Goal: Transaction & Acquisition: Obtain resource

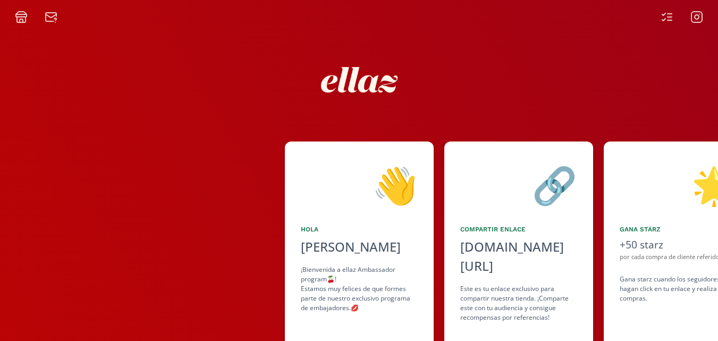
scroll to position [72, 0]
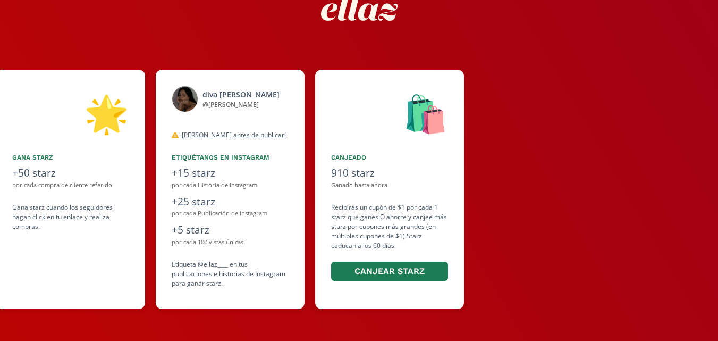
drag, startPoint x: 523, startPoint y: 247, endPoint x: 319, endPoint y: 260, distance: 204.6
click at [319, 260] on div "👋 [PERSON_NAME] ¡Bienvenida a ellaz Ambassador program🍒! Estamos muy felices de…" at bounding box center [359, 189] width 718 height 250
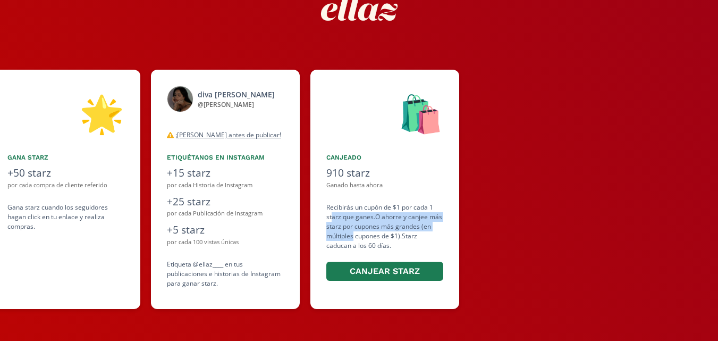
drag, startPoint x: 332, startPoint y: 212, endPoint x: 350, endPoint y: 240, distance: 33.3
click at [350, 240] on div "Recibirás un cupón de $1 por cada 1 starz que ganes. O ahorre y canjee más star…" at bounding box center [385, 243] width 117 height 80
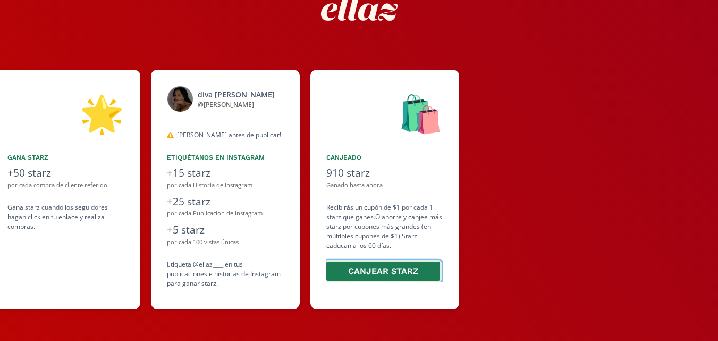
click at [375, 271] on button "Canjear starz" at bounding box center [383, 271] width 117 height 23
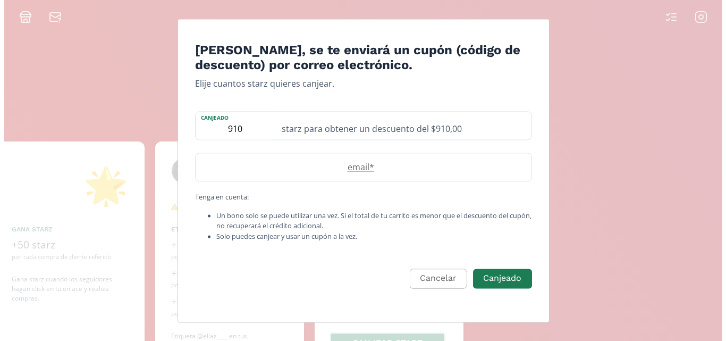
scroll to position [0, 0]
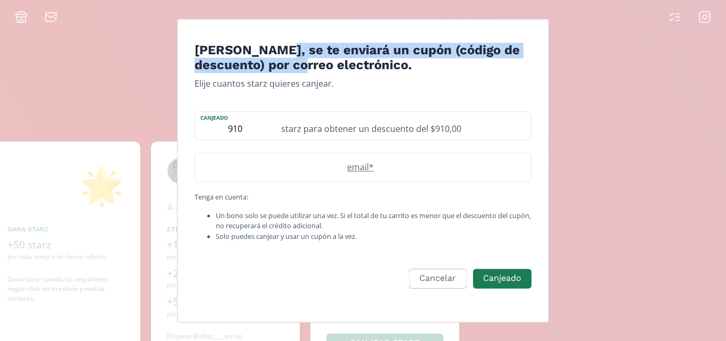
drag, startPoint x: 273, startPoint y: 52, endPoint x: 288, endPoint y: 65, distance: 20.4
click at [288, 65] on h4 "[PERSON_NAME], se te enviará un cupón (código de descuento) por correo electrón…" at bounding box center [363, 58] width 337 height 31
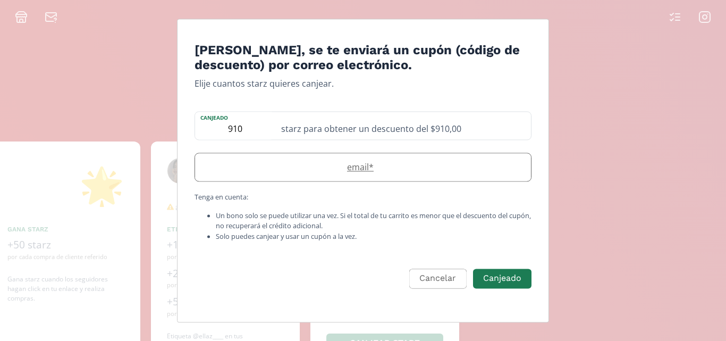
click at [373, 172] on label "email *" at bounding box center [357, 167] width 325 height 13
type input "[PERSON_NAME][EMAIL_ADDRESS][DOMAIN_NAME]"
click at [281, 82] on p "Elije cuantos starz quieres canjear." at bounding box center [363, 84] width 337 height 13
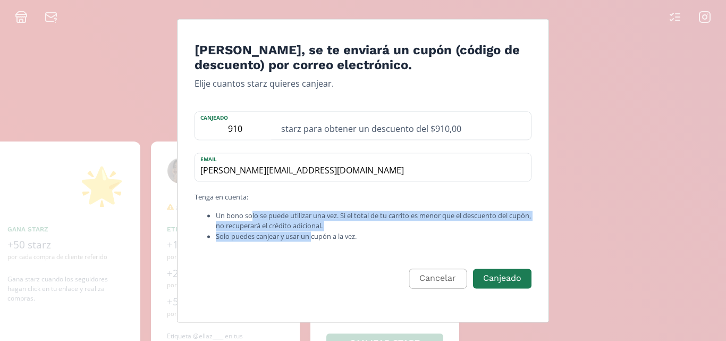
drag, startPoint x: 288, startPoint y: 224, endPoint x: 314, endPoint y: 240, distance: 29.8
click at [314, 240] on ul "Un bono solo se puede utilizar una vez. Si el total de tu carrito es menor que …" at bounding box center [363, 226] width 337 height 31
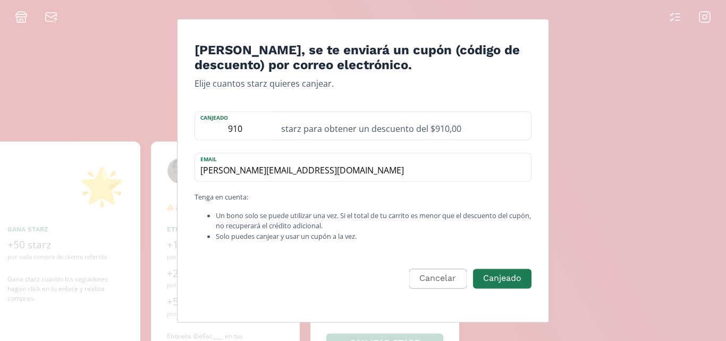
click at [316, 237] on li "Solo puedes canjear y usar un cupón a la vez." at bounding box center [374, 236] width 316 height 10
click at [323, 173] on input "[PERSON_NAME][EMAIL_ADDRESS][DOMAIN_NAME]" at bounding box center [363, 168] width 336 height 28
click at [483, 277] on button "Canjeado" at bounding box center [503, 278] width 62 height 23
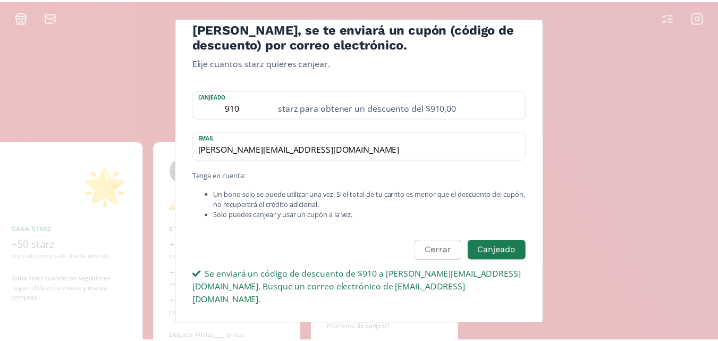
scroll to position [22, 0]
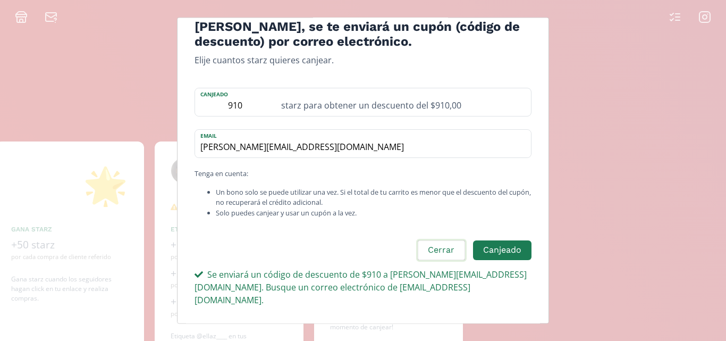
click at [445, 249] on button "Cerrar" at bounding box center [441, 250] width 50 height 23
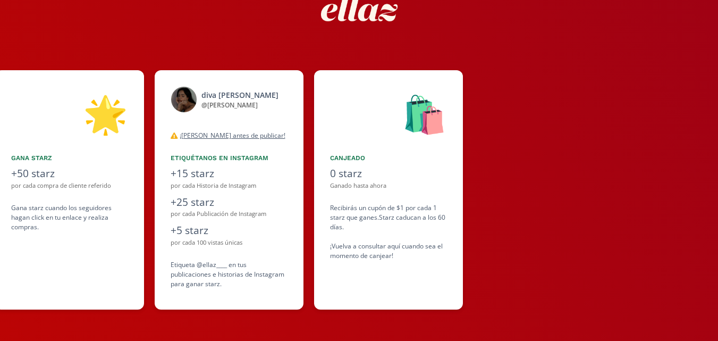
scroll to position [72, 0]
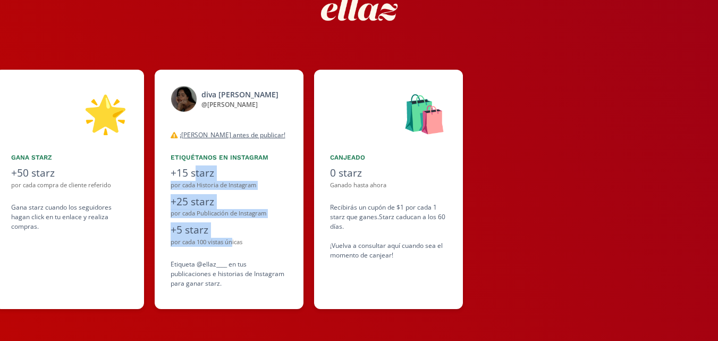
drag, startPoint x: 194, startPoint y: 172, endPoint x: 233, endPoint y: 240, distance: 79.1
click at [233, 240] on div "diva [PERSON_NAME] @ [PERSON_NAME] desconectado ¡[PERSON_NAME] antes de publica…" at bounding box center [229, 189] width 149 height 239
click at [233, 240] on div "por cada 100 vistas únicas" at bounding box center [229, 242] width 117 height 9
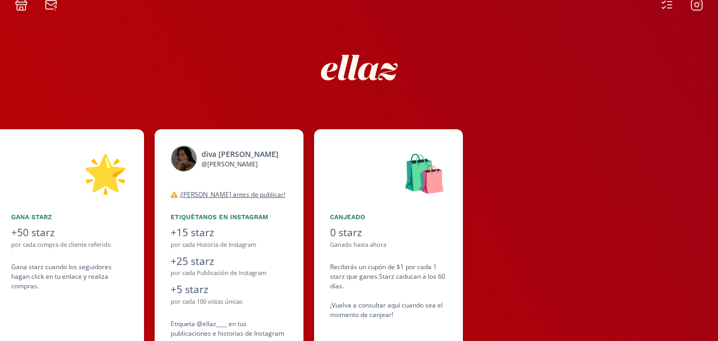
scroll to position [0, 0]
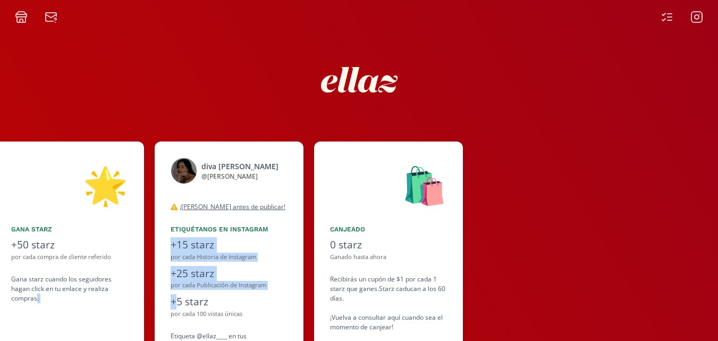
drag, startPoint x: 93, startPoint y: 296, endPoint x: 179, endPoint y: 294, distance: 86.2
click at [179, 294] on div "👋 [PERSON_NAME] ¡Bienvenida a ellaz Ambassador program🍒! Estamos muy felices de…" at bounding box center [359, 261] width 718 height 250
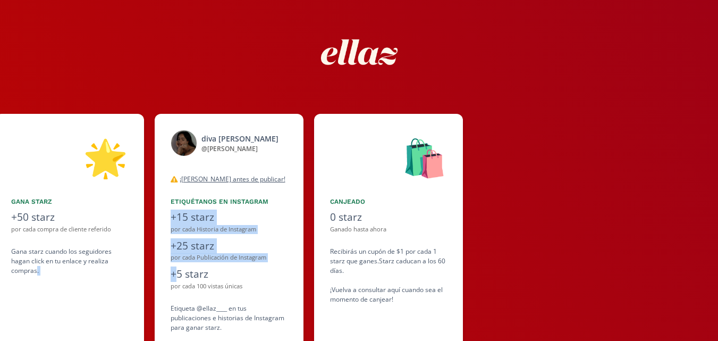
scroll to position [72, 0]
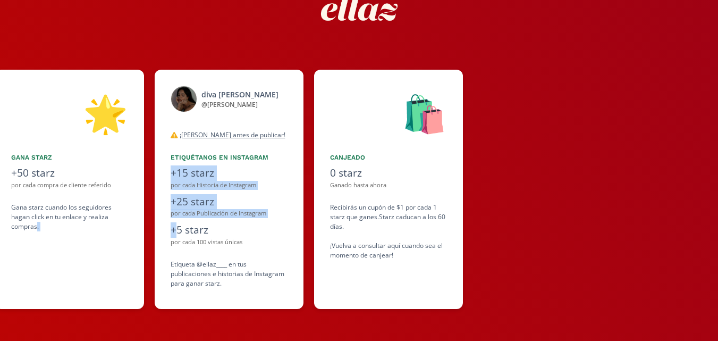
click at [103, 261] on div "🌟 Gana starz +50 starz por cada compra de cliente referido Gana starz cuando lo…" at bounding box center [69, 189] width 149 height 239
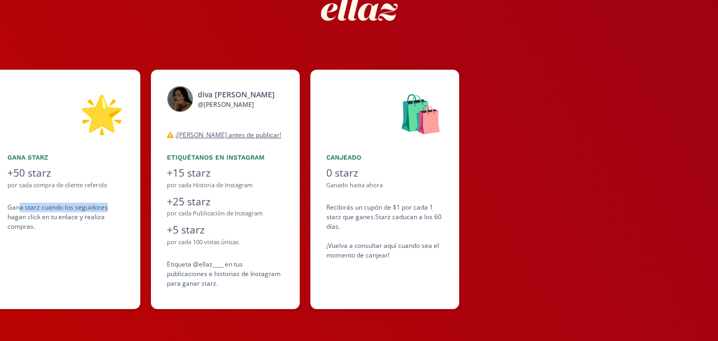
drag, startPoint x: 20, startPoint y: 208, endPoint x: 134, endPoint y: 206, distance: 114.4
click at [134, 206] on div "🌟 Gana starz +50 starz por cada compra de cliente referido Gana starz cuando lo…" at bounding box center [65, 189] width 149 height 239
click at [110, 222] on div "Gana starz cuando los seguidores hagan click en tu enlace y realiza compras ." at bounding box center [65, 217] width 117 height 29
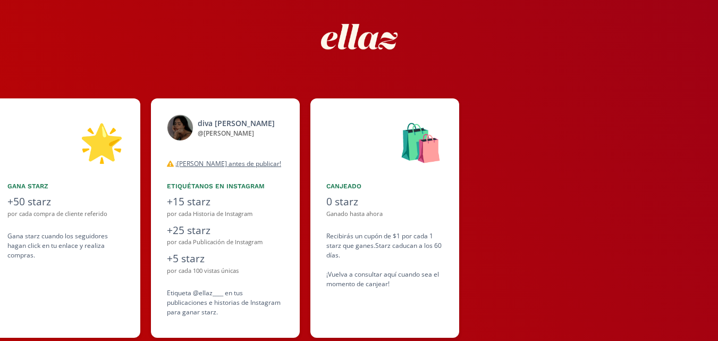
scroll to position [0, 0]
